Goal: Information Seeking & Learning: Learn about a topic

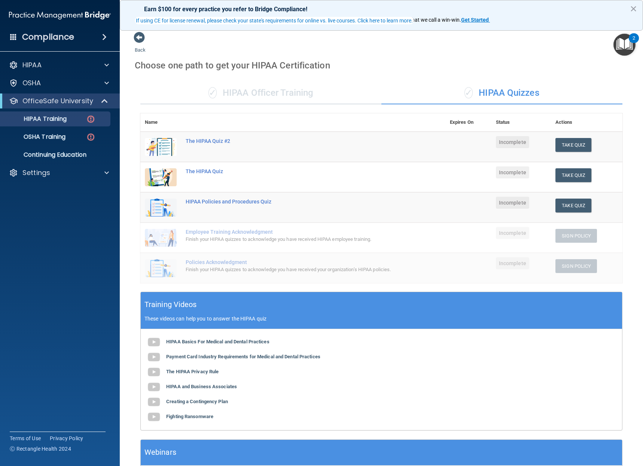
scroll to position [56, 0]
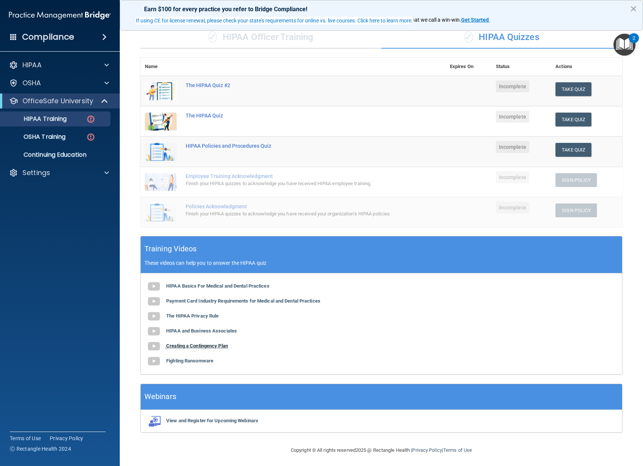
click at [199, 345] on b "Creating a Contingency Plan" at bounding box center [197, 346] width 62 height 6
click at [192, 360] on b "Fighting Ransomware" at bounding box center [189, 361] width 47 height 6
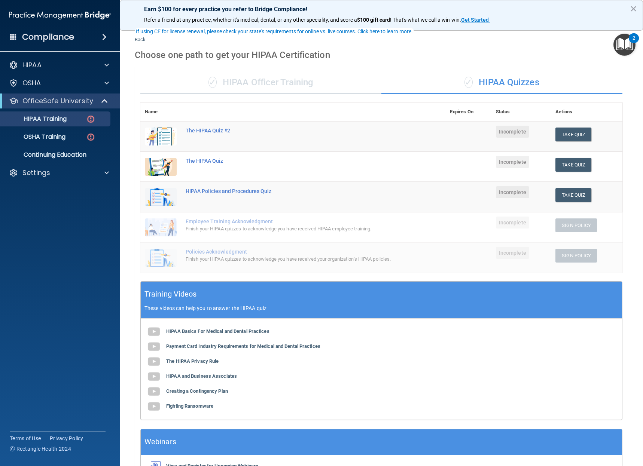
scroll to position [0, 0]
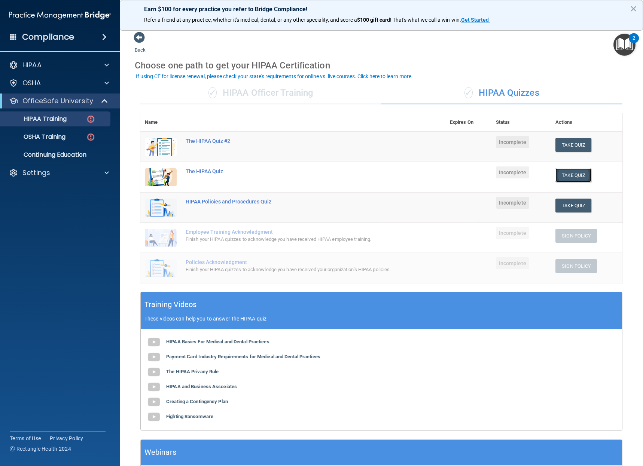
click at [561, 173] on button "Take Quiz" at bounding box center [573, 175] width 36 height 14
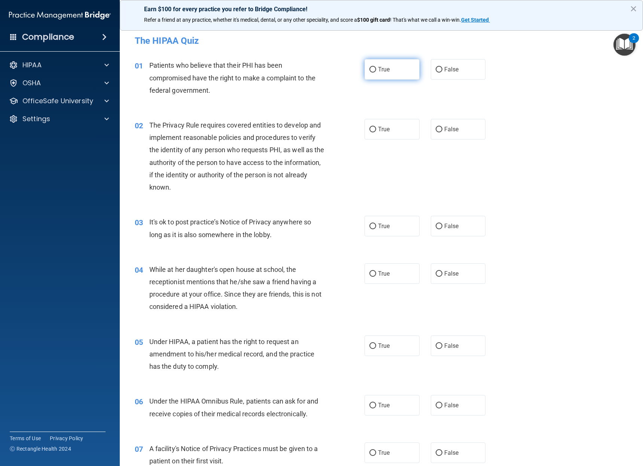
click at [374, 71] on label "True" at bounding box center [392, 69] width 55 height 21
click at [374, 71] on input "True" at bounding box center [372, 70] width 7 height 6
radio input "true"
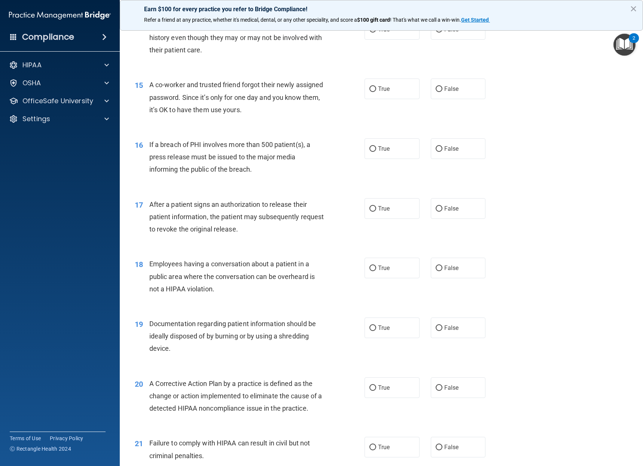
scroll to position [873, 0]
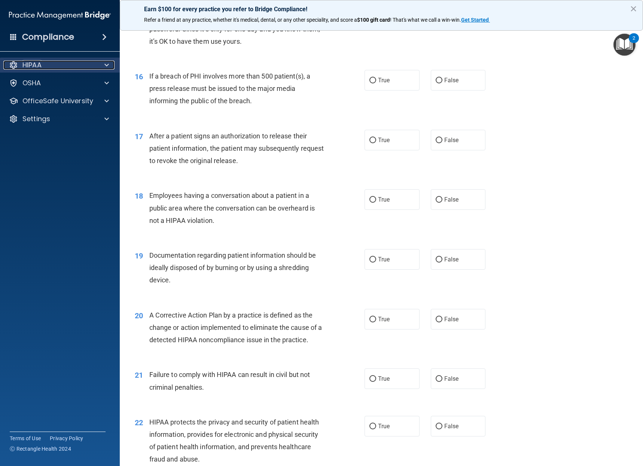
click at [105, 64] on span at bounding box center [106, 65] width 4 height 9
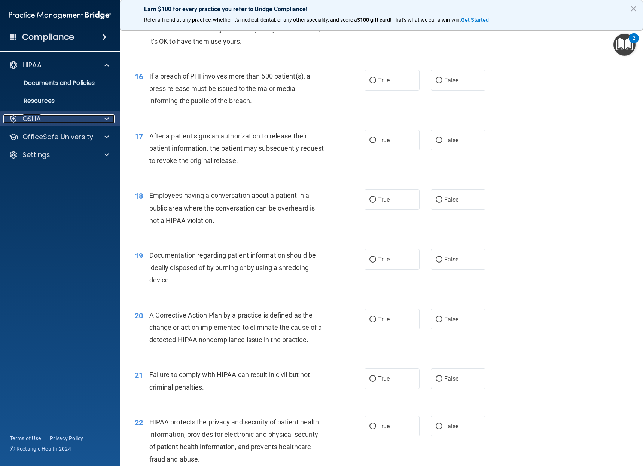
click at [107, 123] on span at bounding box center [106, 119] width 4 height 9
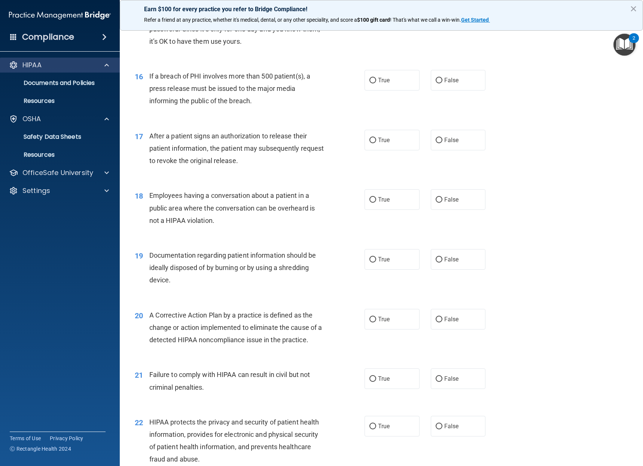
click at [42, 59] on div "HIPAA" at bounding box center [60, 65] width 120 height 15
click at [46, 78] on link "Documents and Policies" at bounding box center [52, 83] width 118 height 15
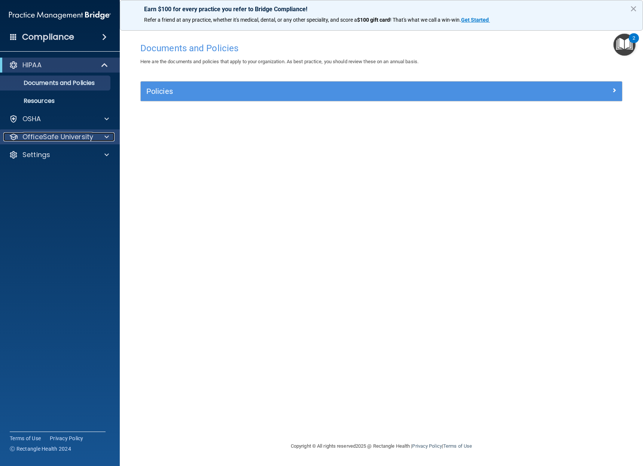
click at [97, 136] on div at bounding box center [105, 136] width 19 height 9
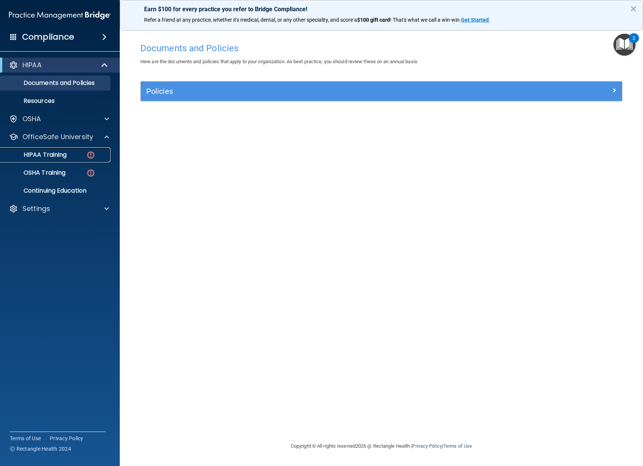
click at [87, 153] on img at bounding box center [90, 154] width 9 height 9
